Goal: Register for event/course

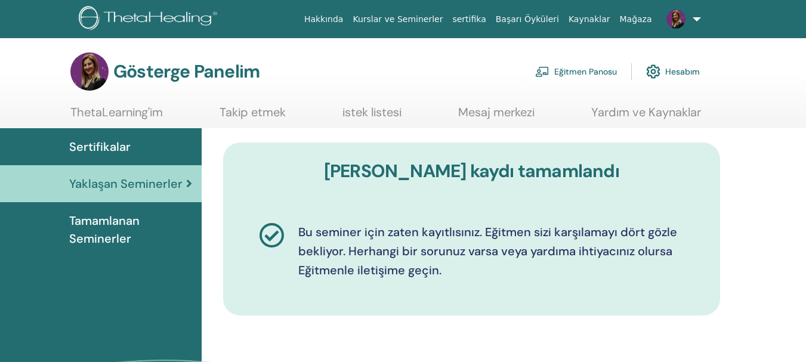
click at [350, 112] on font "istek listesi" at bounding box center [371, 112] width 59 height 16
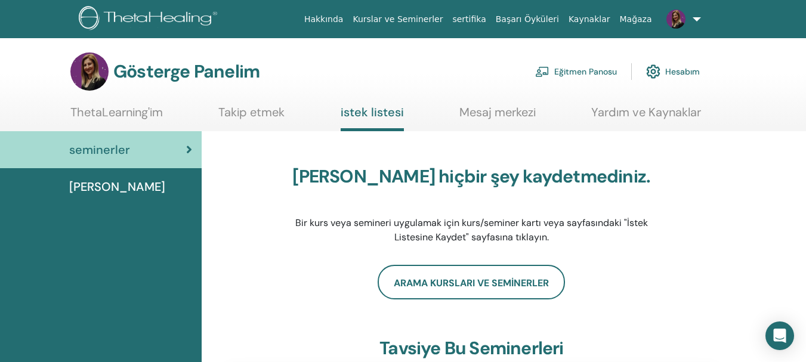
click at [697, 16] on link at bounding box center [681, 19] width 49 height 38
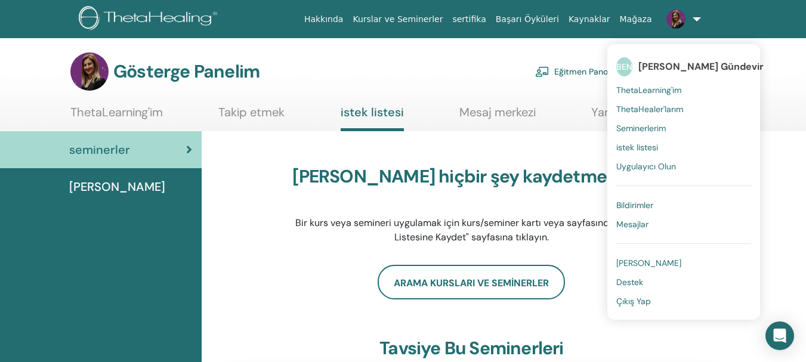
click at [653, 204] on font "Bildirimler" at bounding box center [634, 205] width 37 height 11
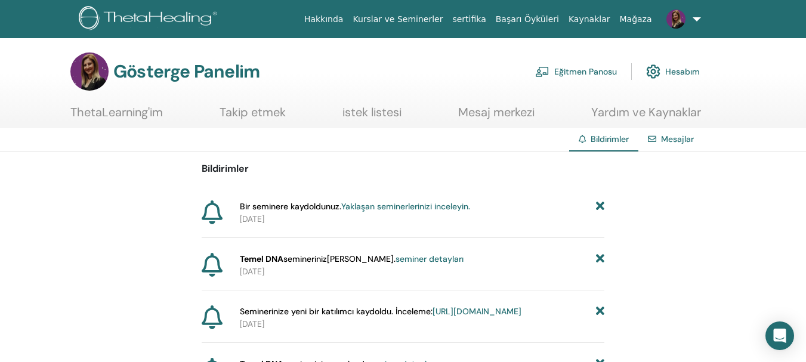
click at [404, 208] on font "Yaklaşan seminerlerinizi inceleyin." at bounding box center [405, 206] width 129 height 11
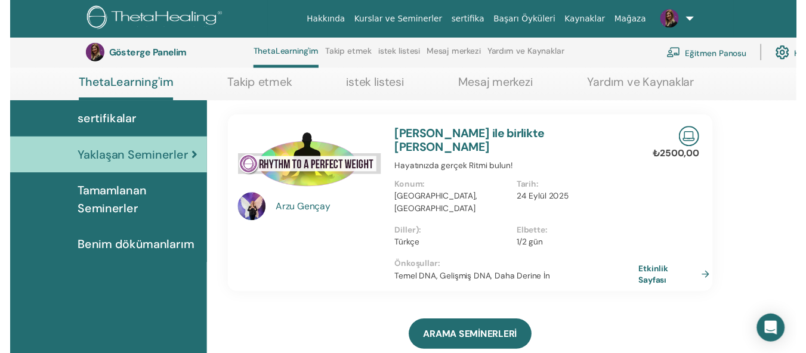
scroll to position [151, 0]
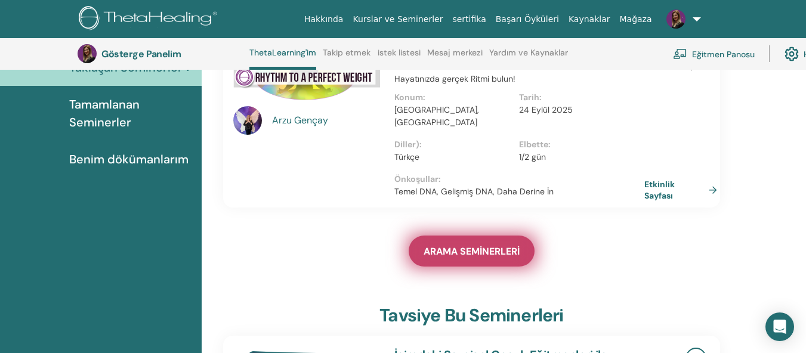
click at [493, 245] on font "ARAMA SEMİNERLERİ" at bounding box center [471, 251] width 96 height 13
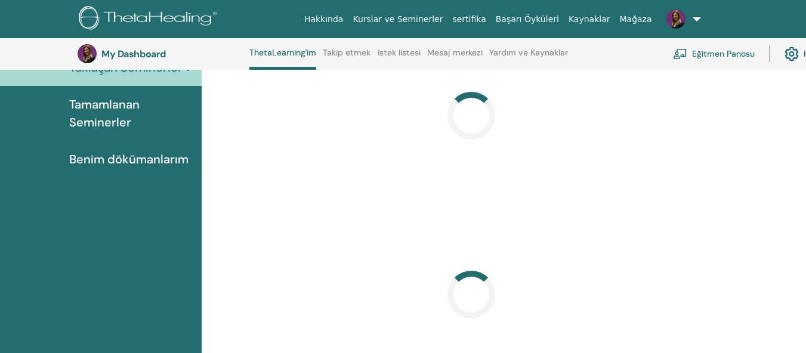
scroll to position [151, 0]
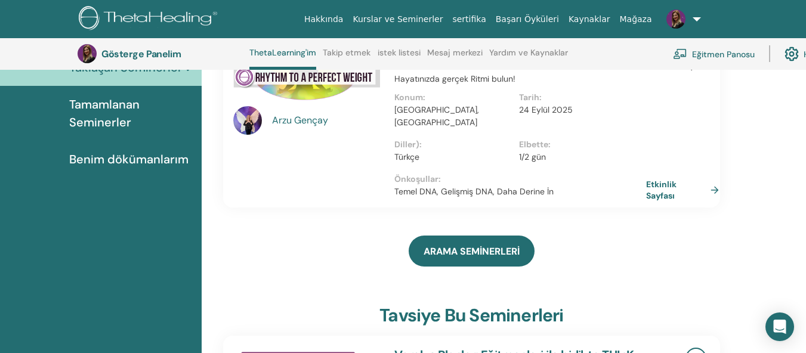
click at [660, 179] on font "Etkinlik Sayfası" at bounding box center [661, 190] width 30 height 22
